Goal: Check status: Check status

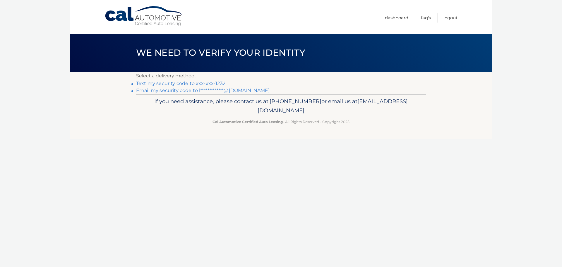
click at [183, 82] on link "Text my security code to xxx-xxx-1232" at bounding box center [180, 83] width 89 height 6
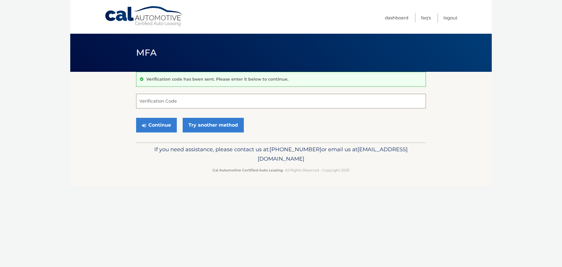
click at [147, 104] on input "Verification Code" at bounding box center [281, 101] width 290 height 15
type input "115340"
click at [136, 118] on button "Continue" at bounding box center [156, 125] width 41 height 15
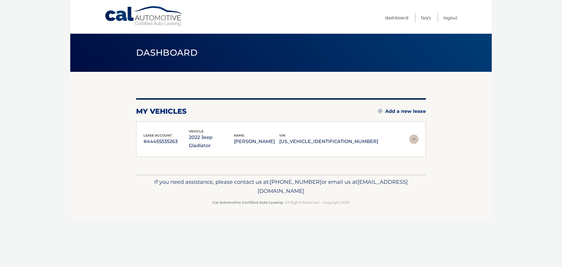
click at [152, 128] on div "lease account #44455535263 vehicle 2022 Jeep Gladiator name [PERSON_NAME] vin […" at bounding box center [281, 139] width 290 height 36
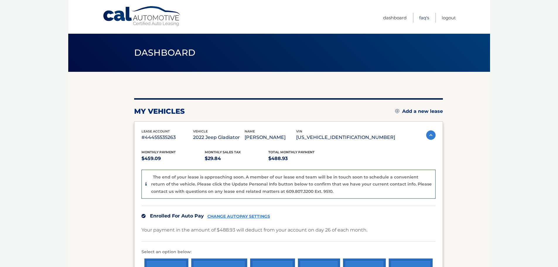
click at [425, 16] on link "FAQ's" at bounding box center [424, 18] width 10 height 10
